Goal: Navigation & Orientation: Go to known website

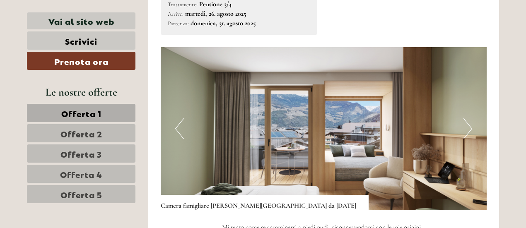
scroll to position [901, 0]
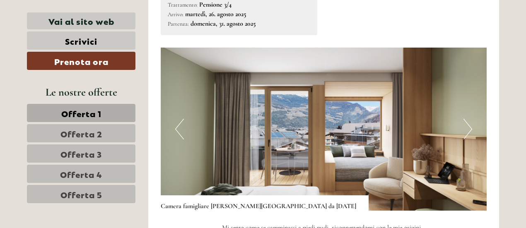
click at [470, 119] on button "Next" at bounding box center [468, 129] width 9 height 21
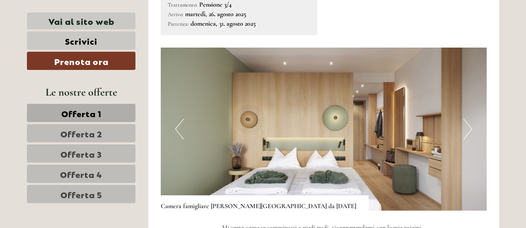
click at [470, 119] on button "Next" at bounding box center [468, 129] width 9 height 21
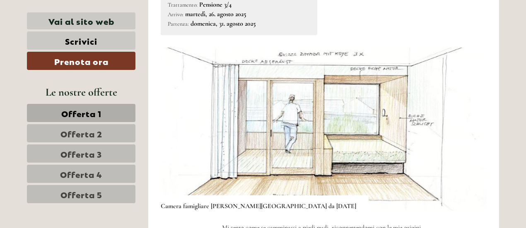
click at [467, 119] on button "Next" at bounding box center [468, 129] width 9 height 21
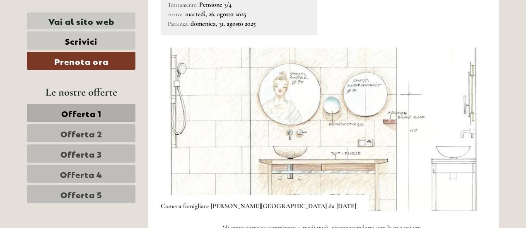
click at [467, 119] on button "Next" at bounding box center [468, 129] width 9 height 21
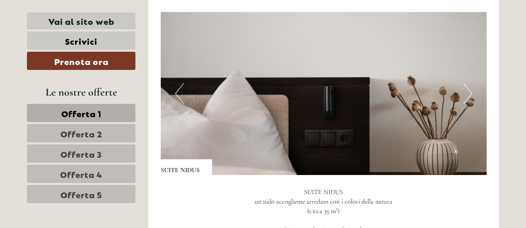
scroll to position [1508, 0]
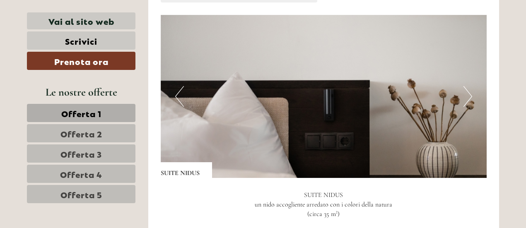
click at [466, 86] on button "Next" at bounding box center [468, 96] width 9 height 21
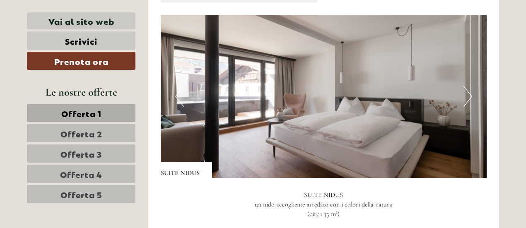
click at [466, 86] on button "Next" at bounding box center [468, 96] width 9 height 21
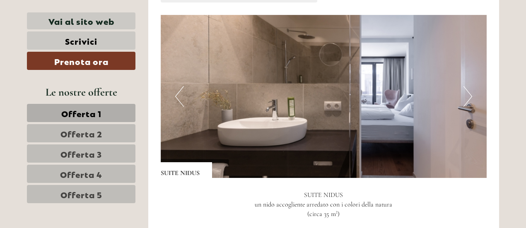
click at [466, 86] on button "Next" at bounding box center [468, 96] width 9 height 21
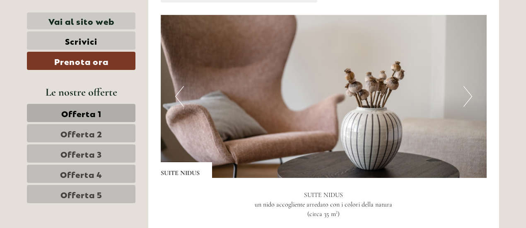
click at [466, 86] on button "Next" at bounding box center [468, 96] width 9 height 21
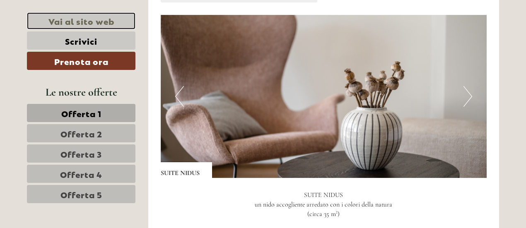
click at [87, 26] on link "Vai al sito web" at bounding box center [81, 20] width 109 height 17
